Goal: Transaction & Acquisition: Subscribe to service/newsletter

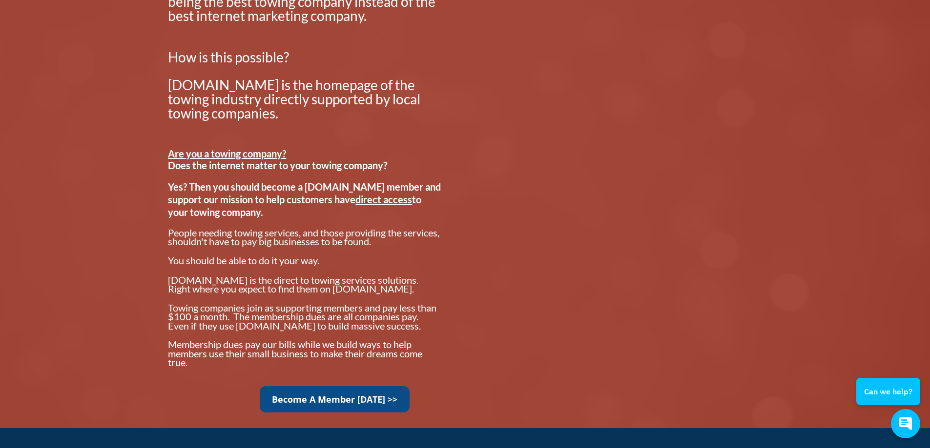
scroll to position [683, 0]
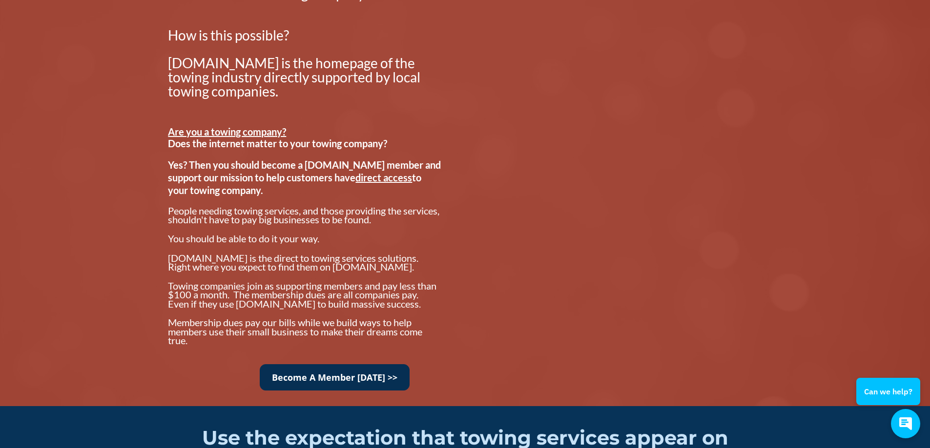
click at [336, 382] on link "Become A Member [DATE] >>" at bounding box center [335, 378] width 150 height 27
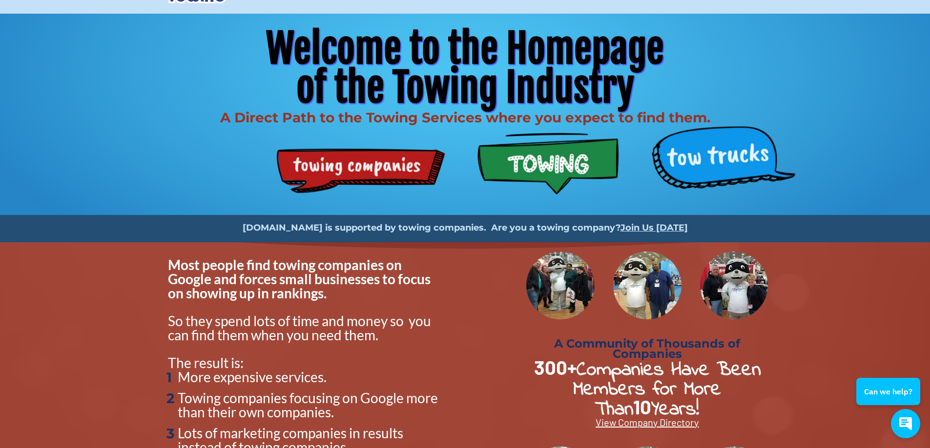
scroll to position [0, 0]
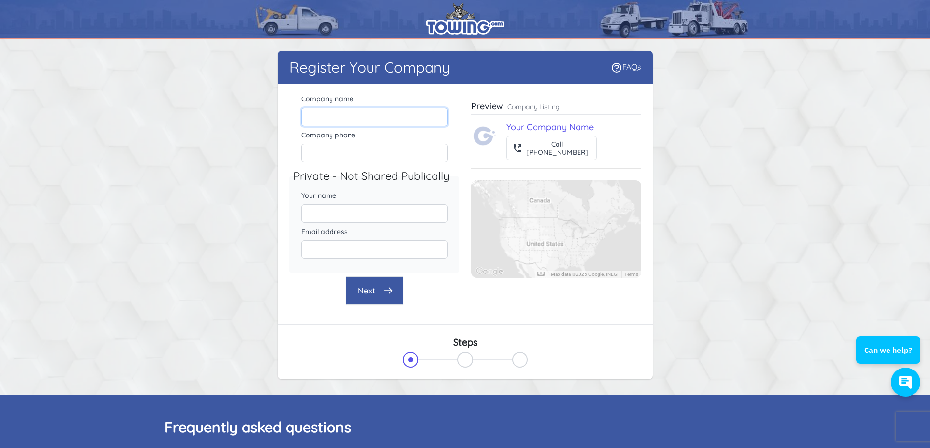
click at [369, 121] on input "Company name" at bounding box center [374, 117] width 146 height 19
type input "Reliable Towing and Recovery LLC"
type input "4172992782"
type input "Ian King"
type input "Dispatch@reliabletowingandrecoveryllc.com"
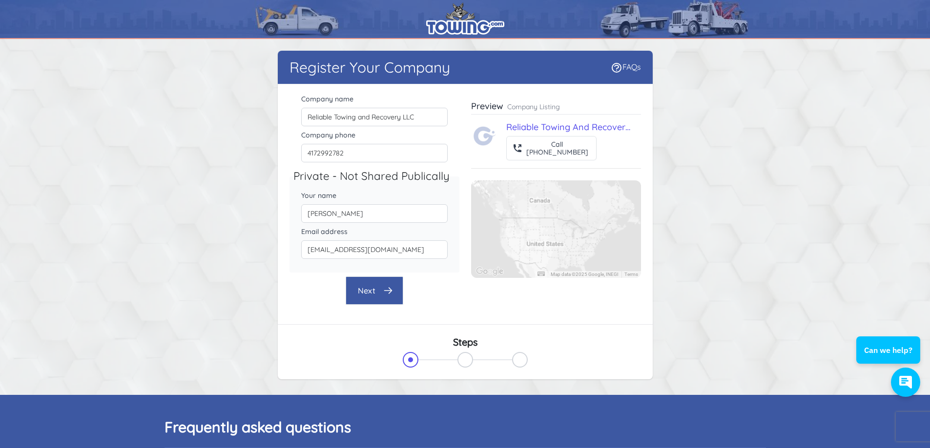
click at [372, 284] on button "Next" at bounding box center [375, 291] width 58 height 28
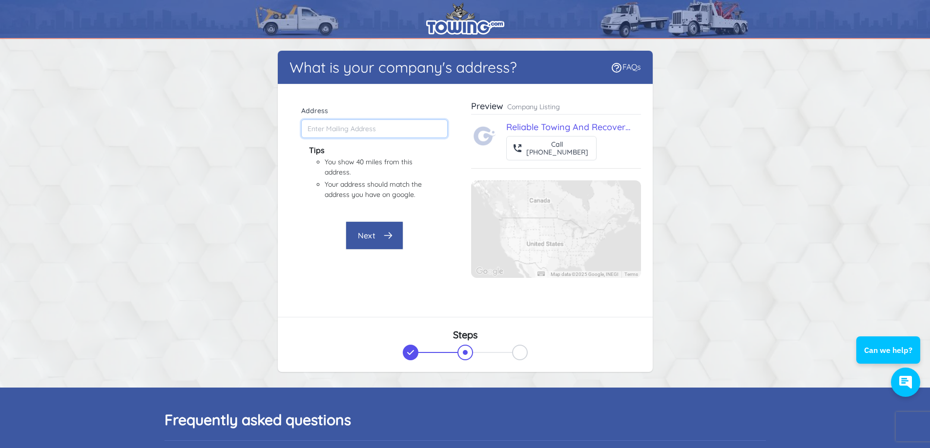
click at [336, 124] on input "Address" at bounding box center [374, 129] width 146 height 19
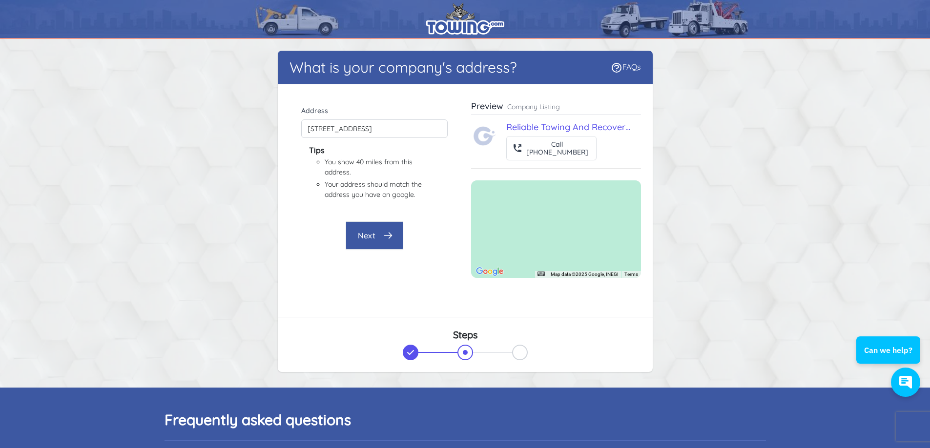
type input "3640 W Chestnut Expy, Springfield, MO 65802, USA"
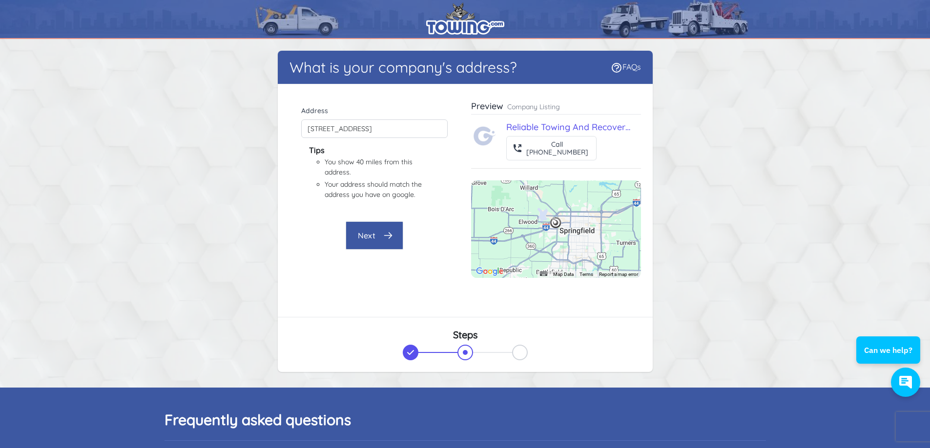
click at [369, 235] on button "Next" at bounding box center [375, 236] width 58 height 28
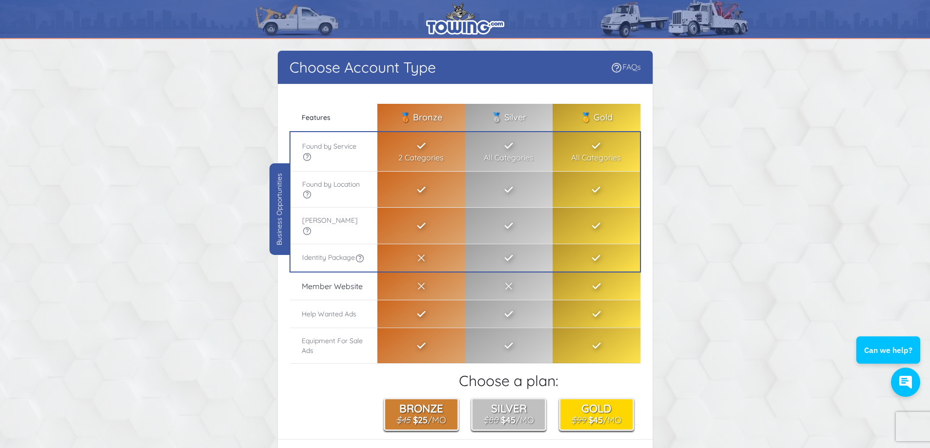
click at [633, 69] on link "FAQs" at bounding box center [625, 67] width 30 height 10
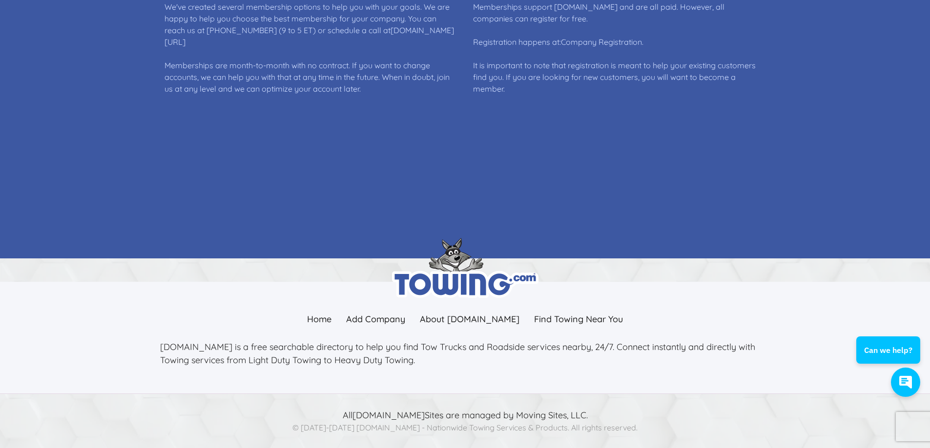
scroll to position [549, 0]
